Goal: Book appointment/travel/reservation

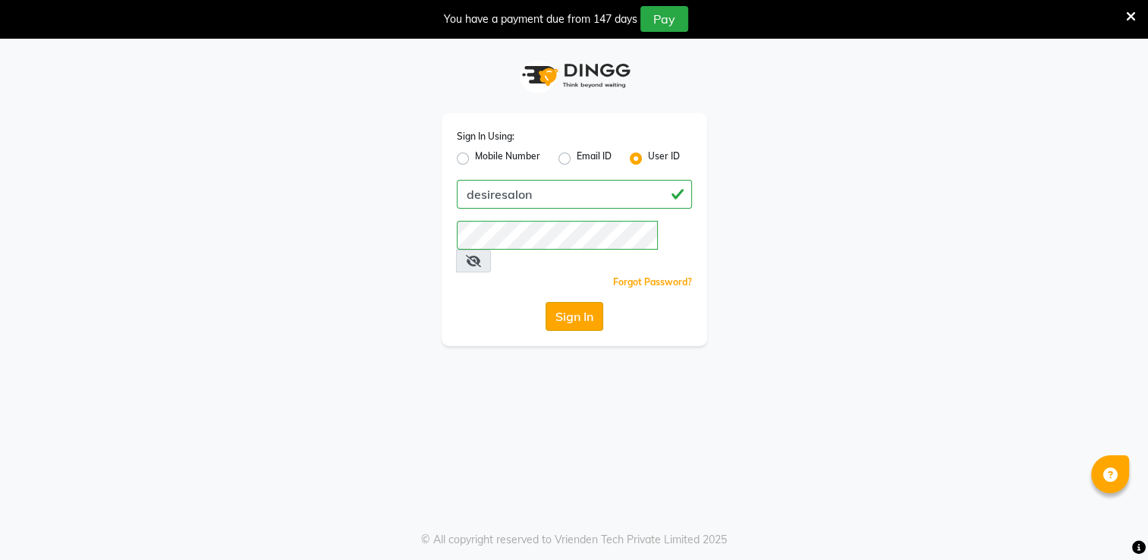
click at [567, 302] on button "Sign In" at bounding box center [574, 316] width 58 height 29
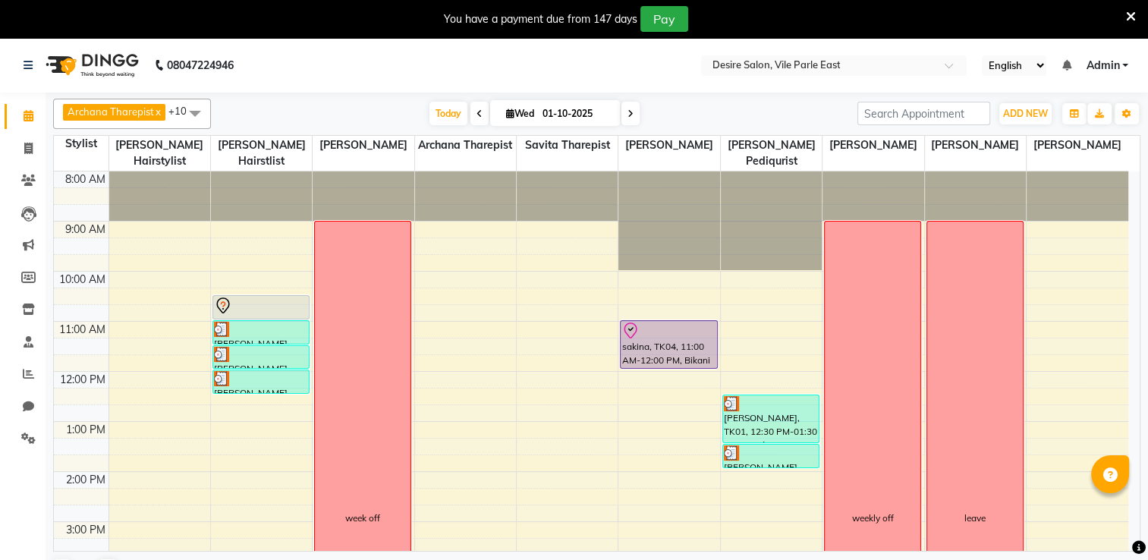
click at [546, 117] on input "01-10-2025" at bounding box center [576, 113] width 76 height 23
select select "10"
select select "2025"
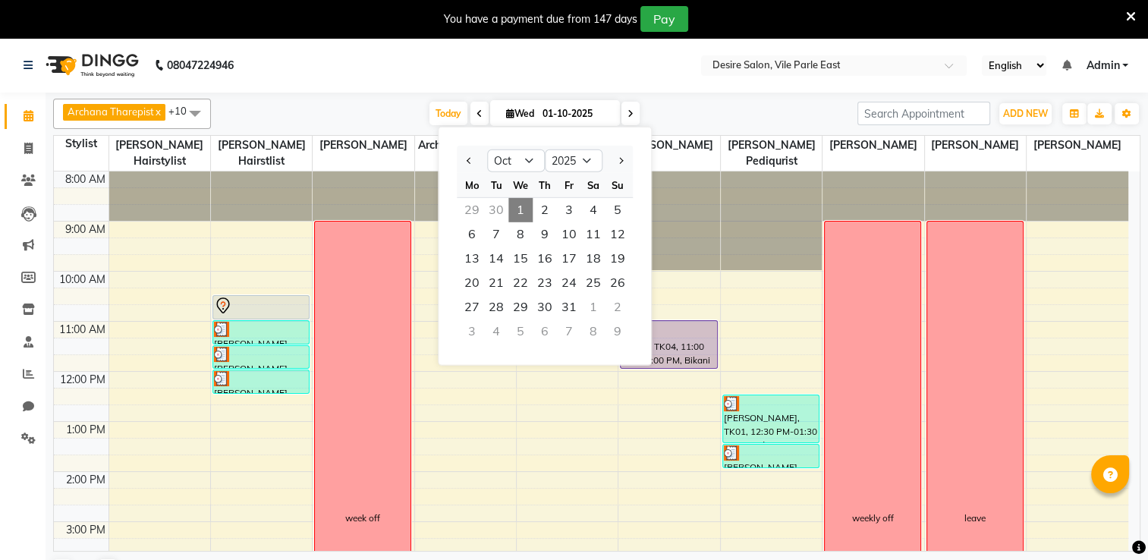
click at [546, 117] on input "01-10-2025" at bounding box center [576, 113] width 76 height 23
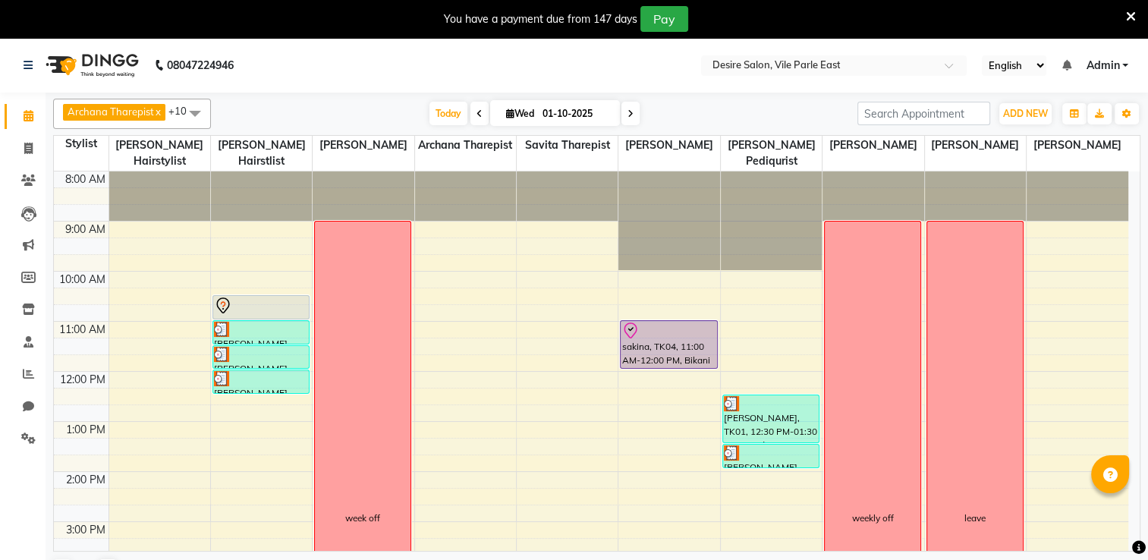
click at [541, 120] on input "01-10-2025" at bounding box center [576, 113] width 76 height 23
select select "10"
select select "2025"
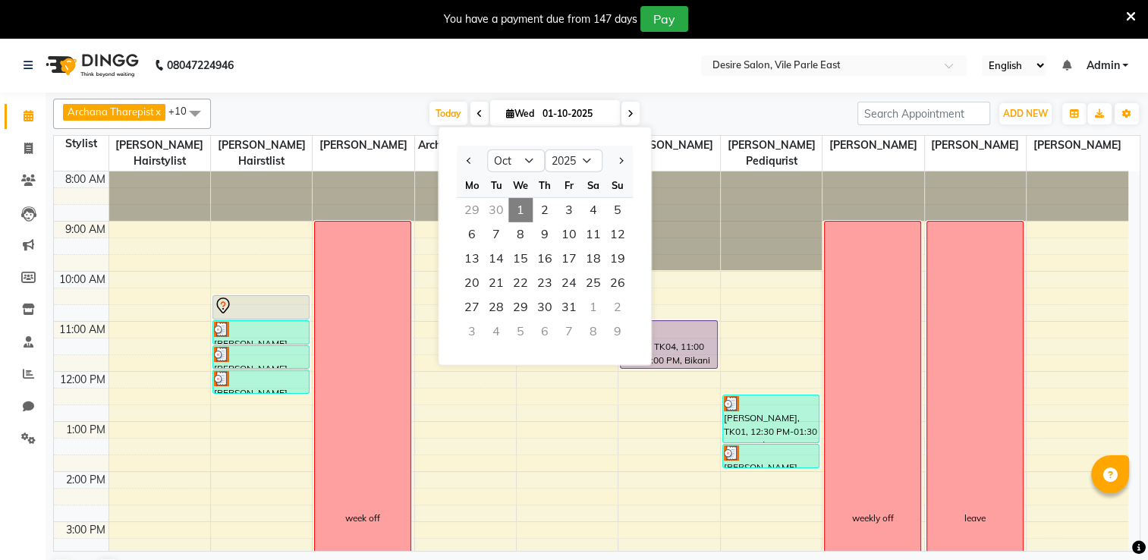
click at [517, 205] on span "1" at bounding box center [520, 210] width 24 height 24
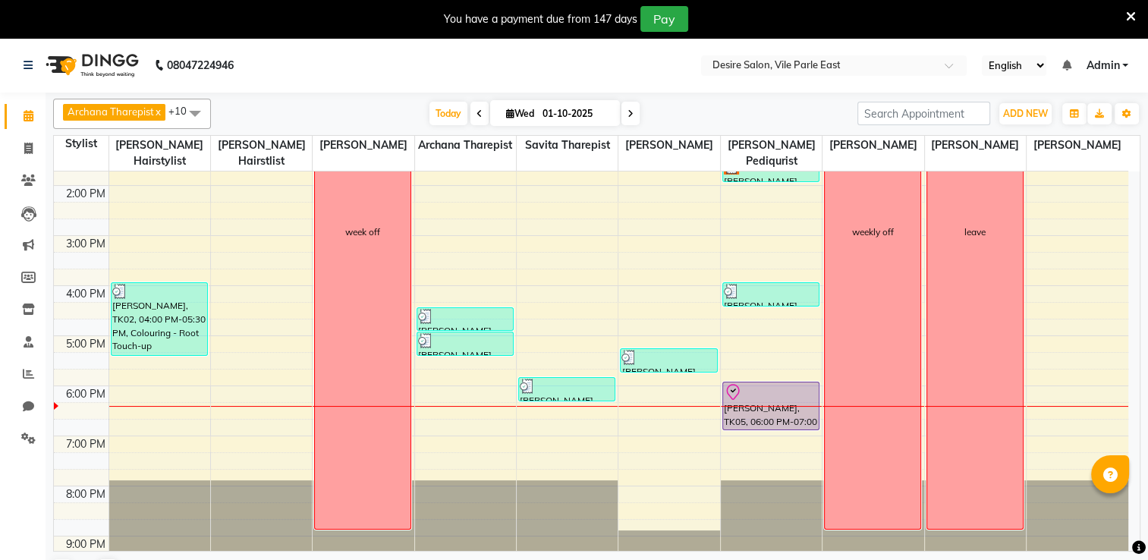
scroll to position [285, 0]
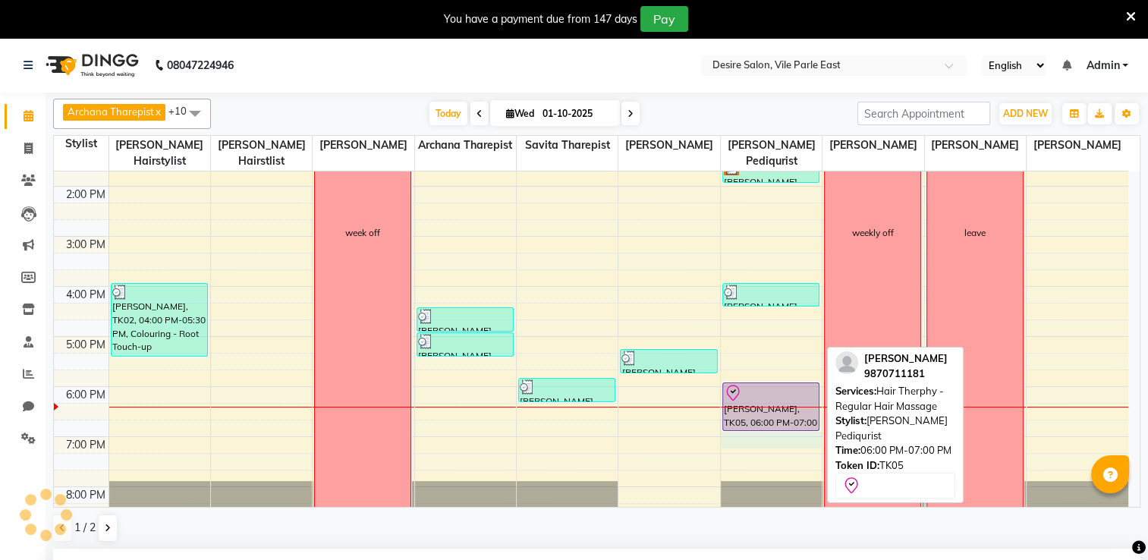
select select "85301"
select select "tentative"
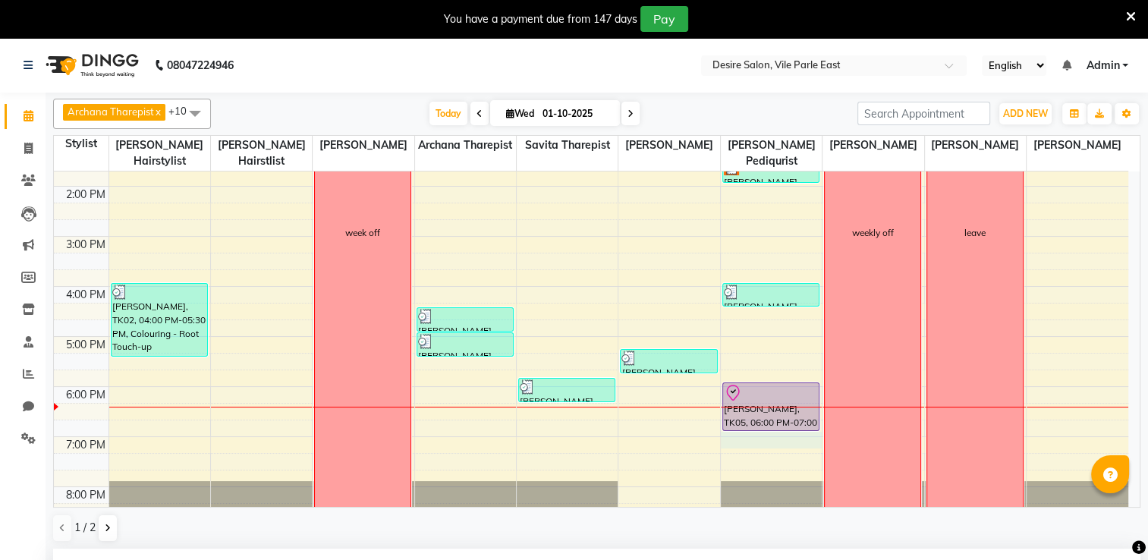
scroll to position [332, 0]
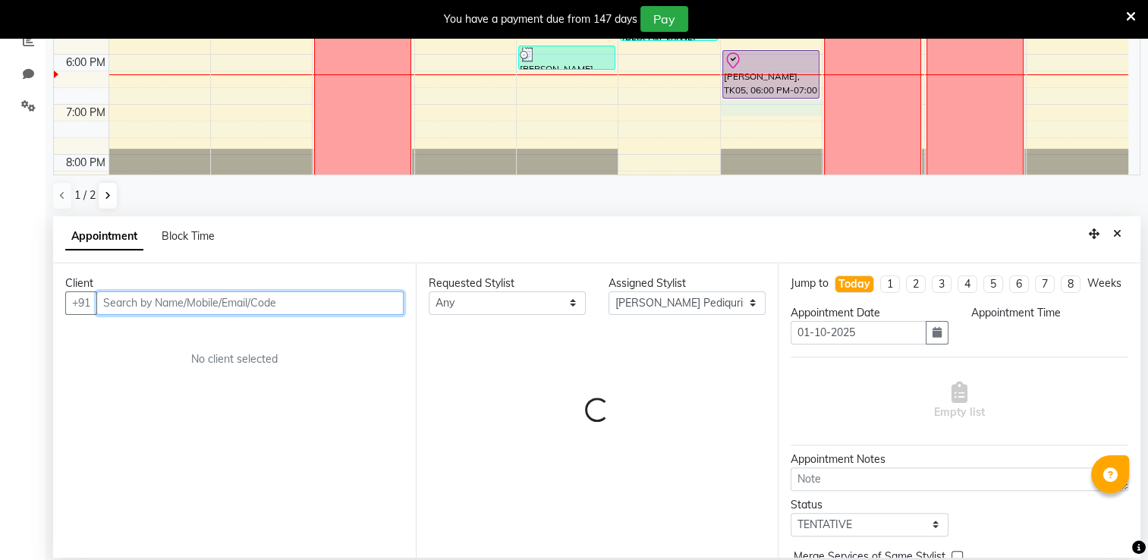
select select "1140"
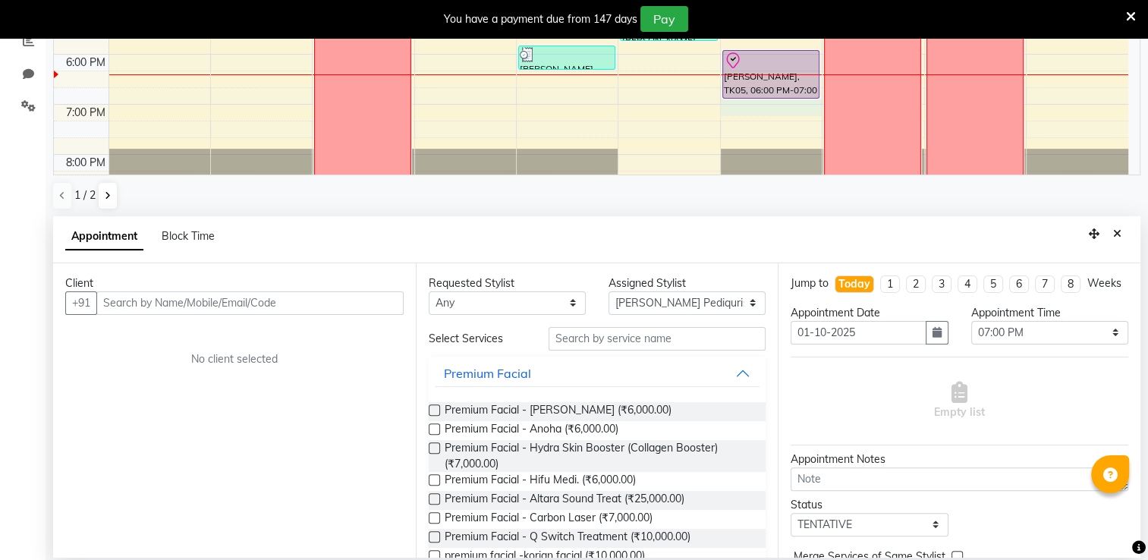
click at [741, 404] on div "Premium Facial - [PERSON_NAME] (₹6,000.00)" at bounding box center [598, 411] width 338 height 19
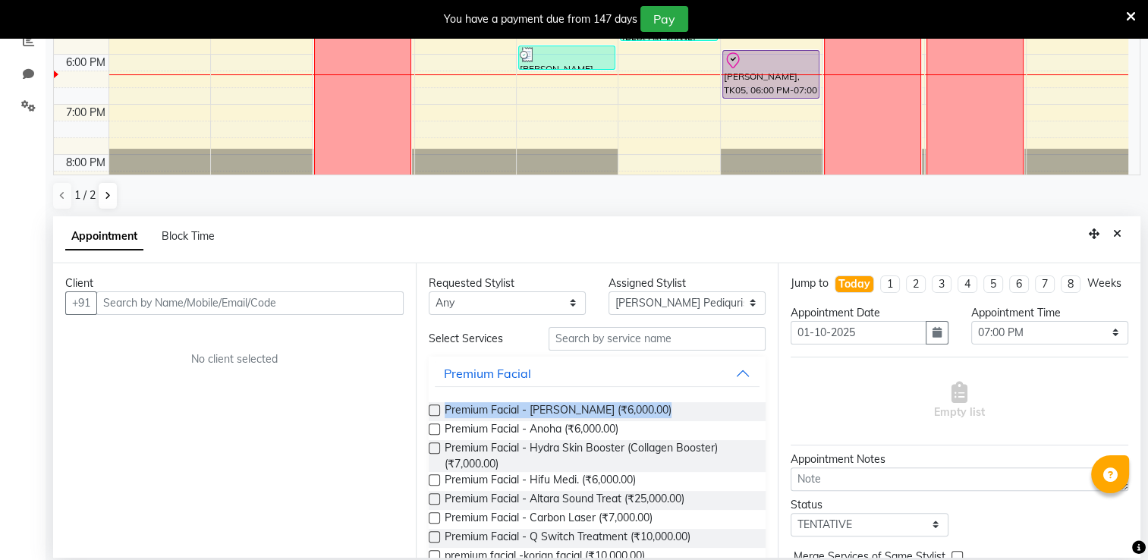
click at [741, 404] on div "Premium Facial - [PERSON_NAME] (₹6,000.00)" at bounding box center [598, 411] width 338 height 19
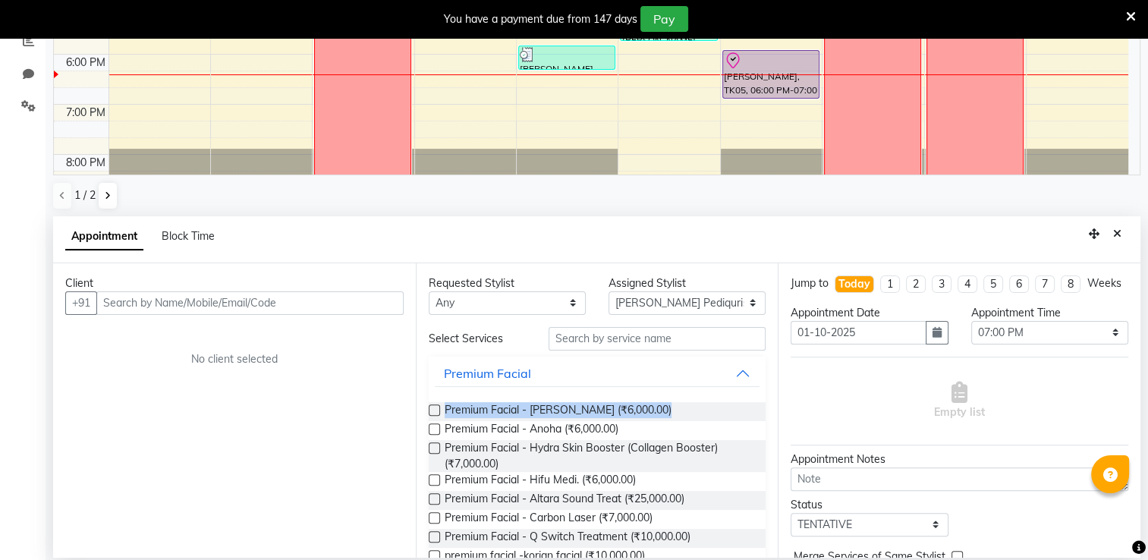
click at [741, 404] on div "Premium Facial - [PERSON_NAME] (₹6,000.00)" at bounding box center [598, 411] width 338 height 19
click at [738, 411] on div "Premium Facial - [PERSON_NAME] (₹6,000.00)" at bounding box center [598, 411] width 338 height 19
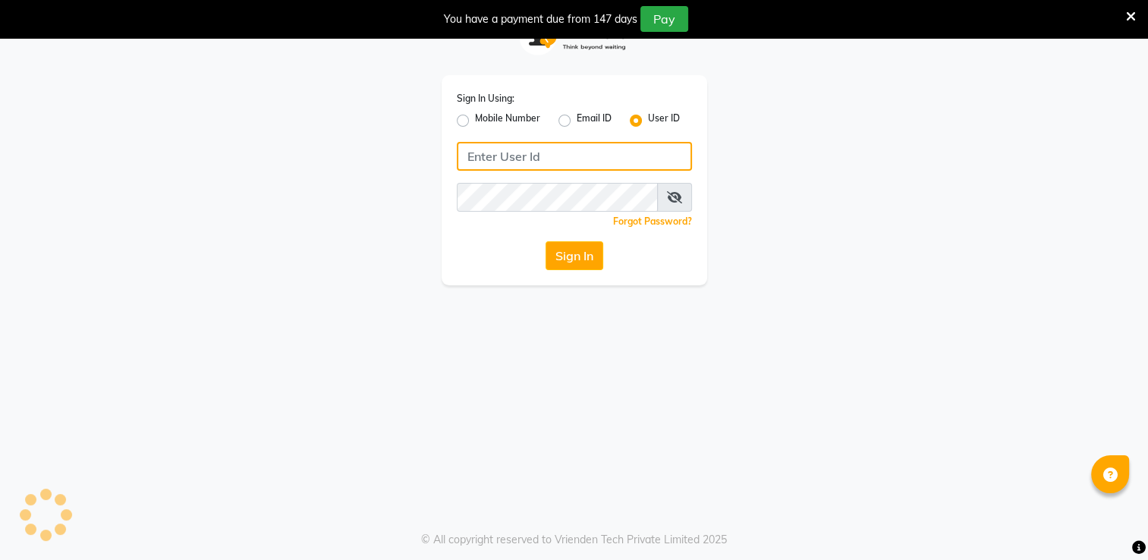
type input "desiresalon"
